Goal: Entertainment & Leisure: Consume media (video, audio)

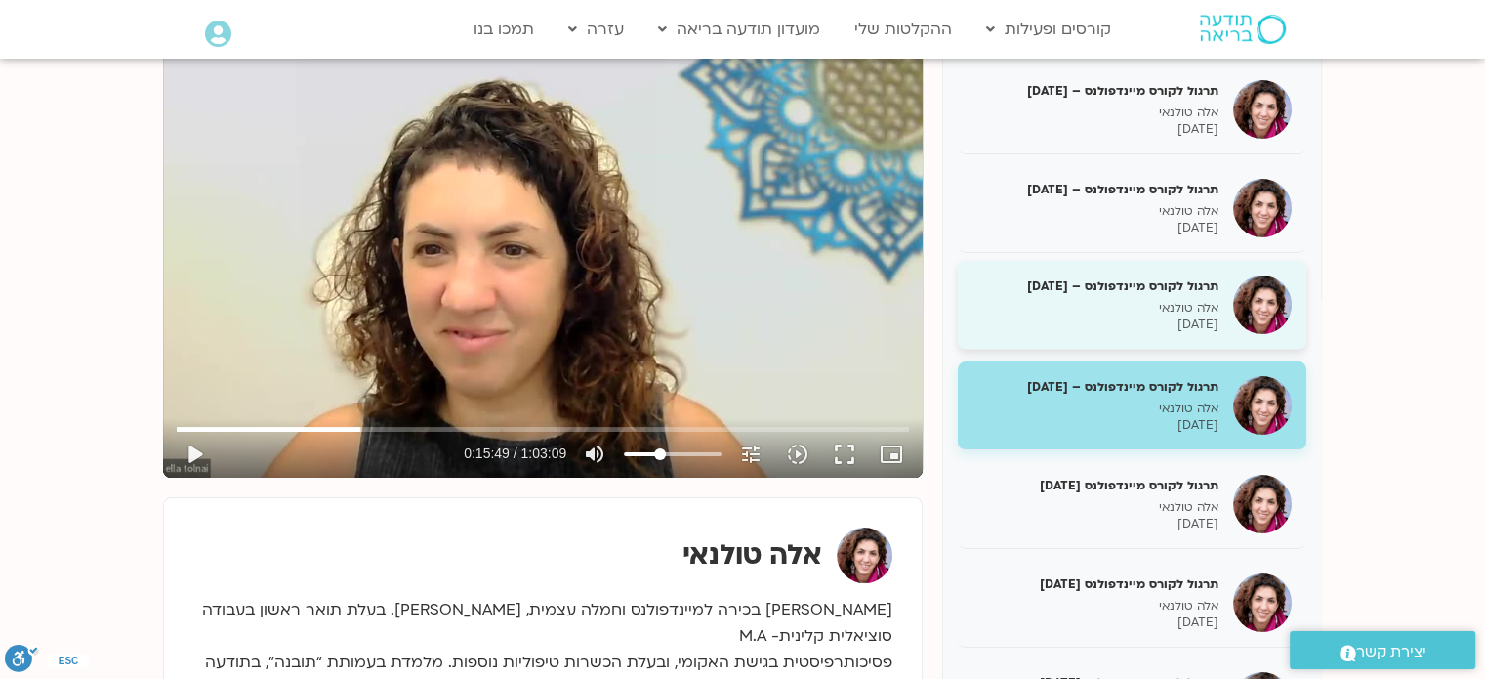
click at [991, 316] on p "[DATE]" at bounding box center [1096, 324] width 246 height 17
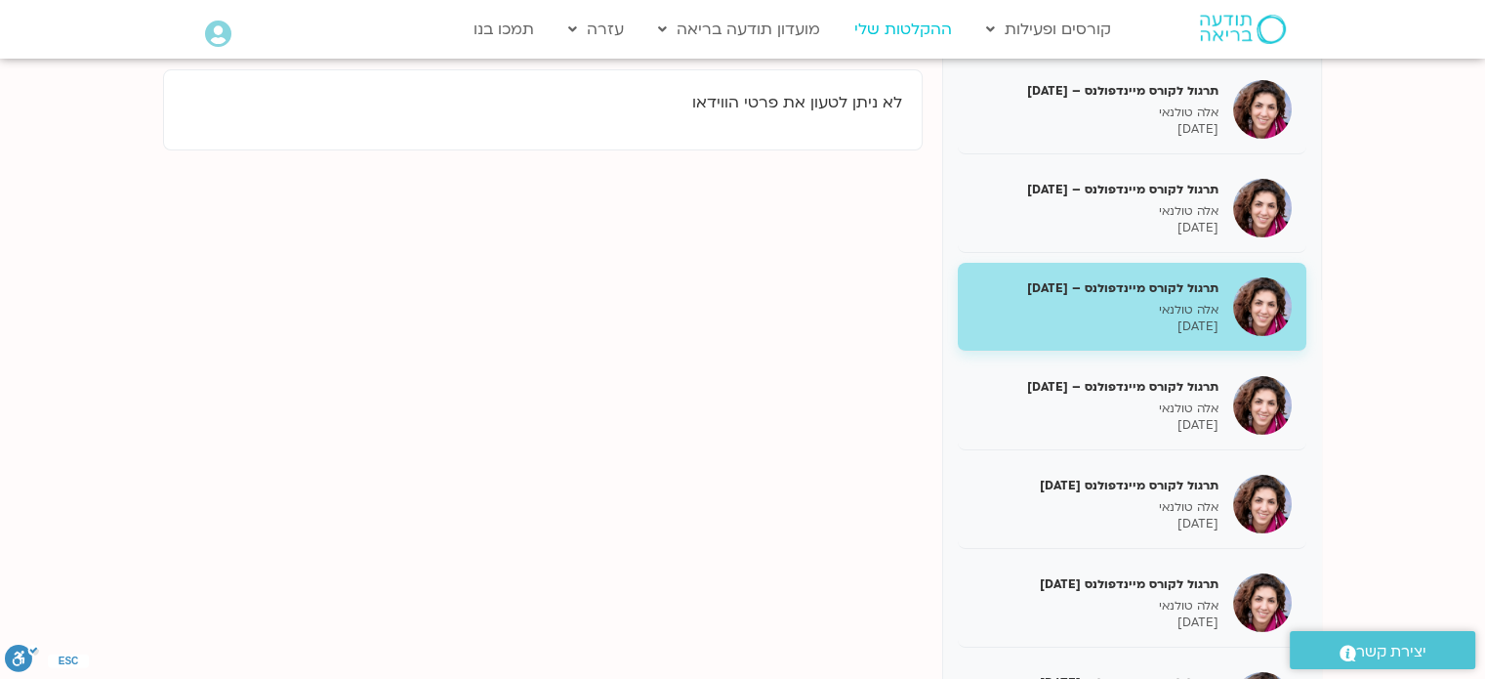
click at [887, 38] on link "ההקלטות שלי" at bounding box center [903, 29] width 117 height 37
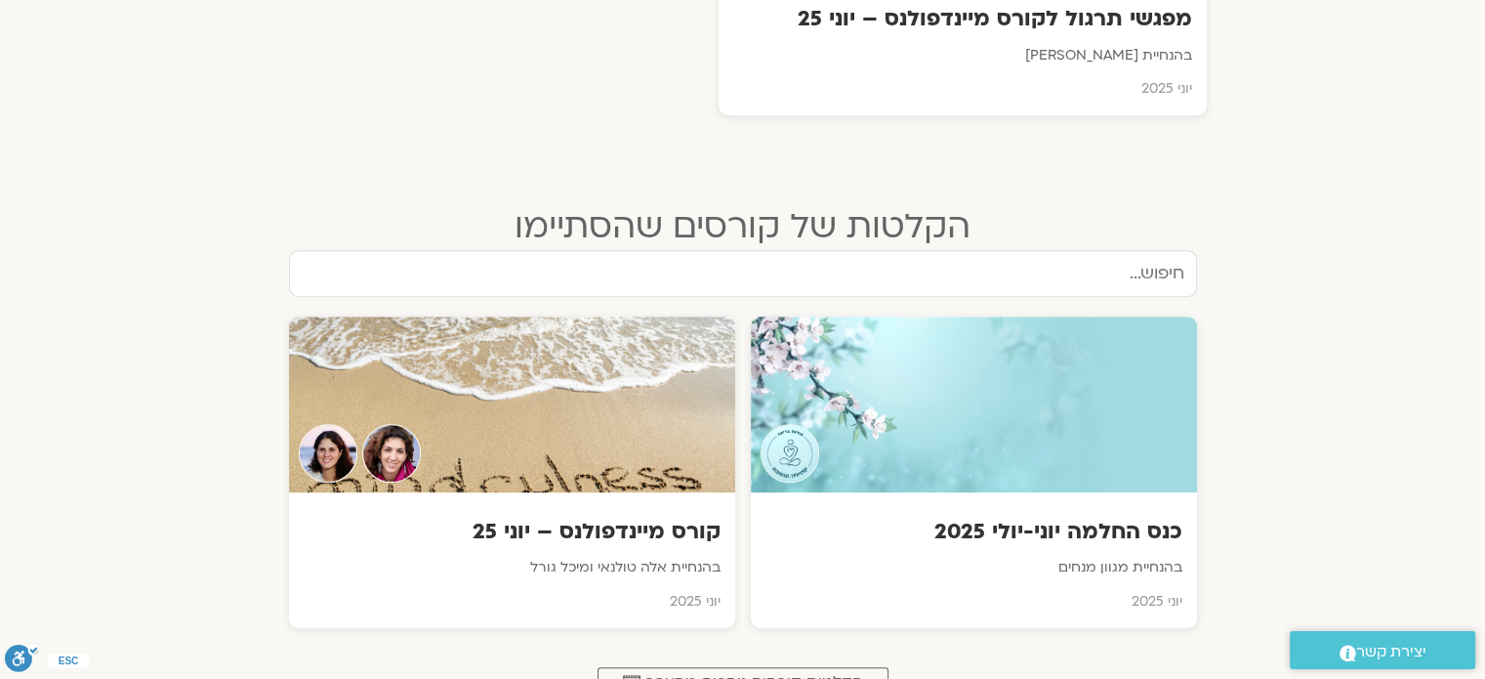
scroll to position [976, 0]
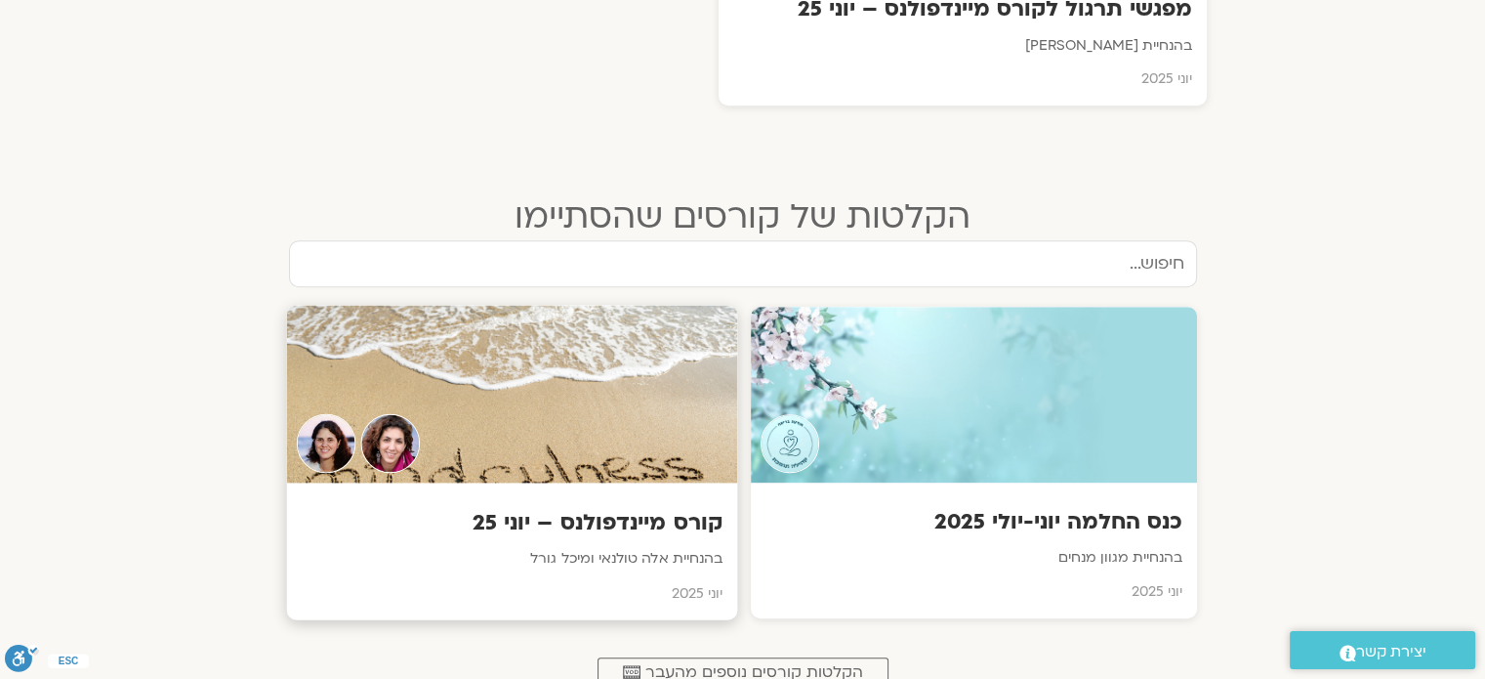
click at [621, 341] on div at bounding box center [511, 395] width 451 height 178
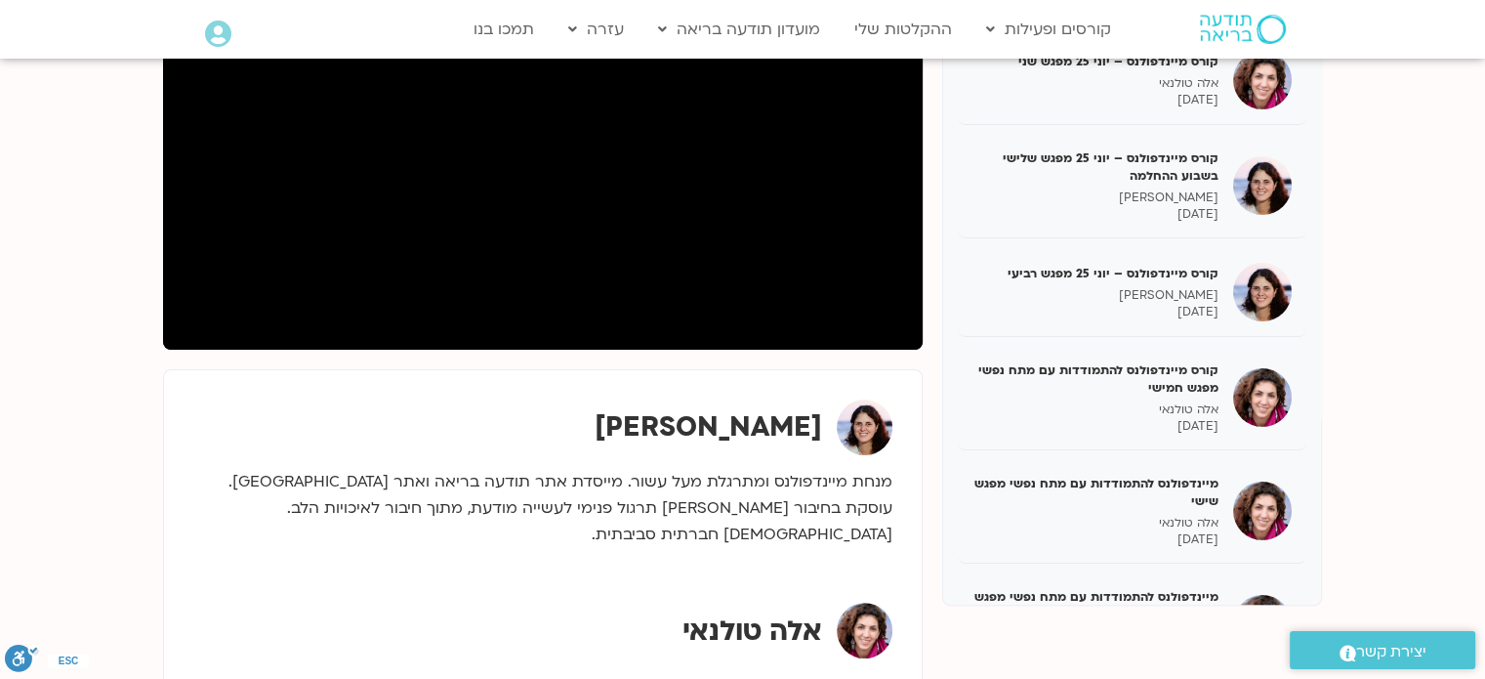
scroll to position [430, 0]
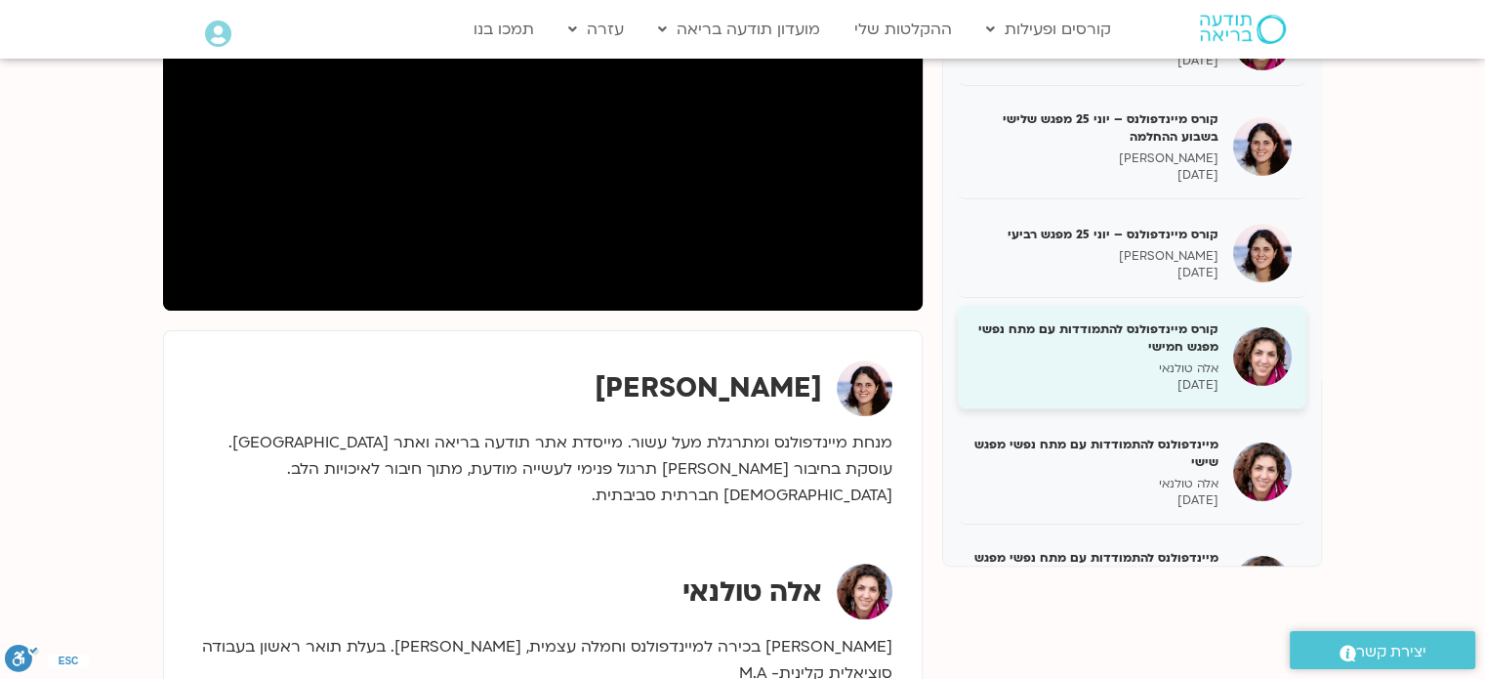
click at [1100, 326] on h5 "קורס מיינדפולנס להתמודדות עם מתח נפשי מפגש חמישי" at bounding box center [1096, 337] width 246 height 35
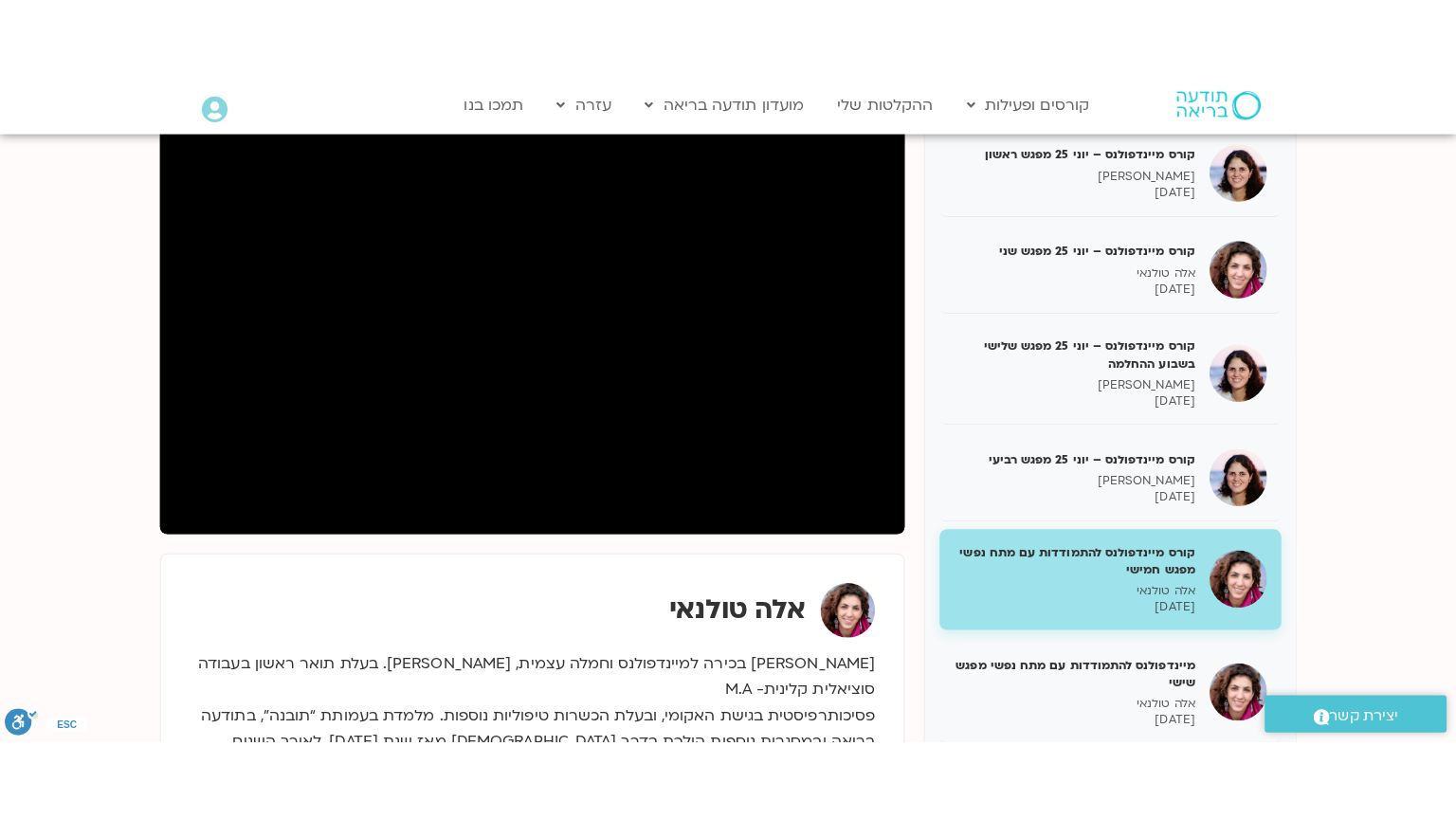
scroll to position [227, 0]
